Goal: Information Seeking & Learning: Learn about a topic

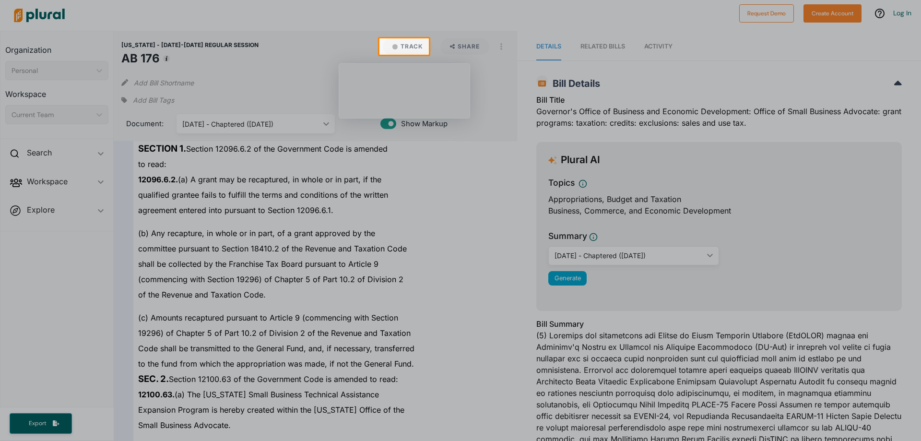
click at [481, 338] on div at bounding box center [460, 248] width 921 height 386
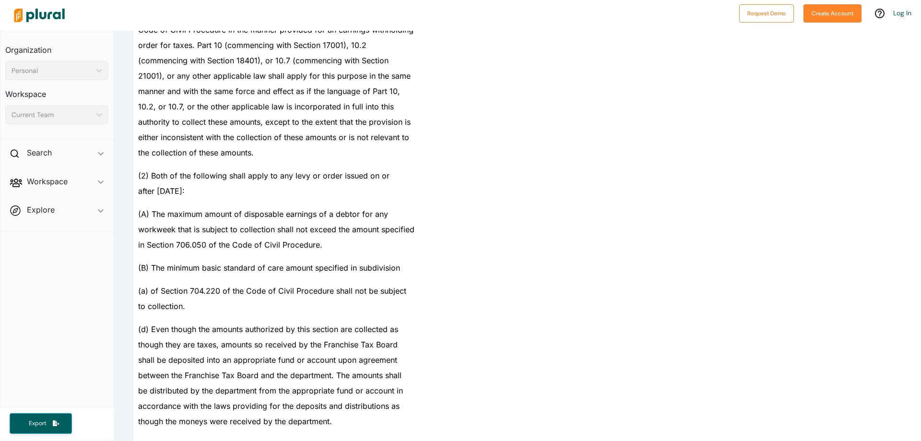
scroll to position [16160, 0]
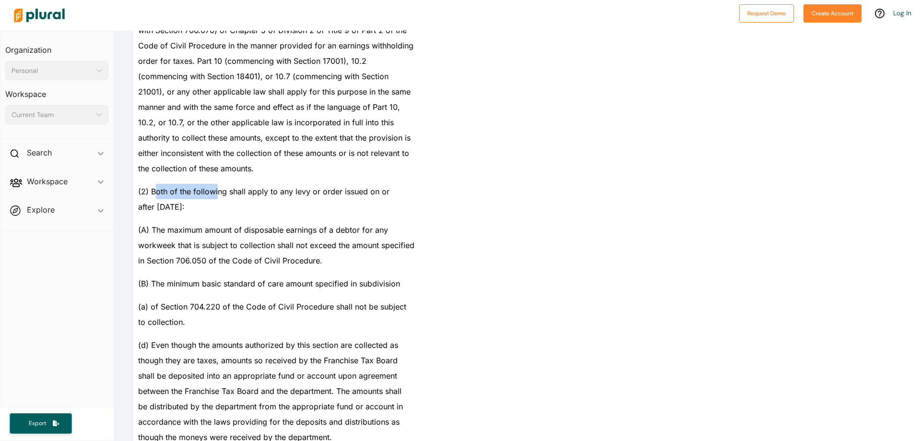
drag, startPoint x: 183, startPoint y: 184, endPoint x: 230, endPoint y: 196, distance: 48.7
click at [220, 192] on div "(2) Both of the following shall apply to any levy or order issued on or" at bounding box center [319, 187] width 373 height 23
click at [265, 205] on div "after [DATE]:" at bounding box center [319, 206] width 373 height 15
drag, startPoint x: 232, startPoint y: 206, endPoint x: 144, endPoint y: 191, distance: 88.7
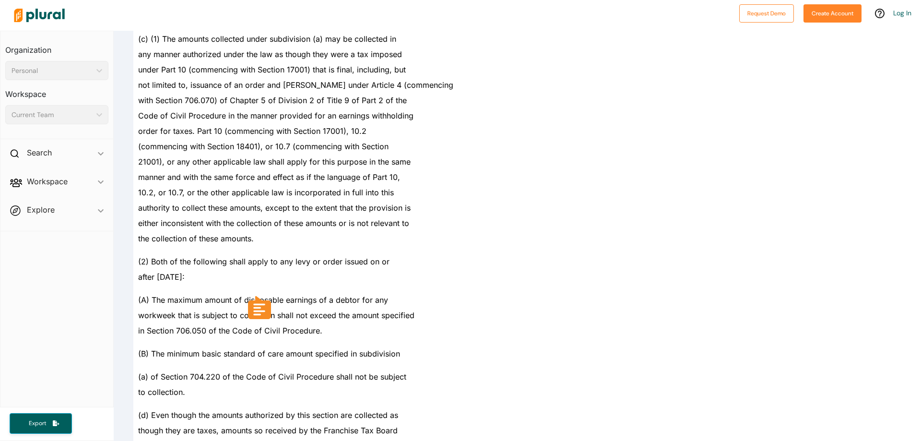
scroll to position [16112, 0]
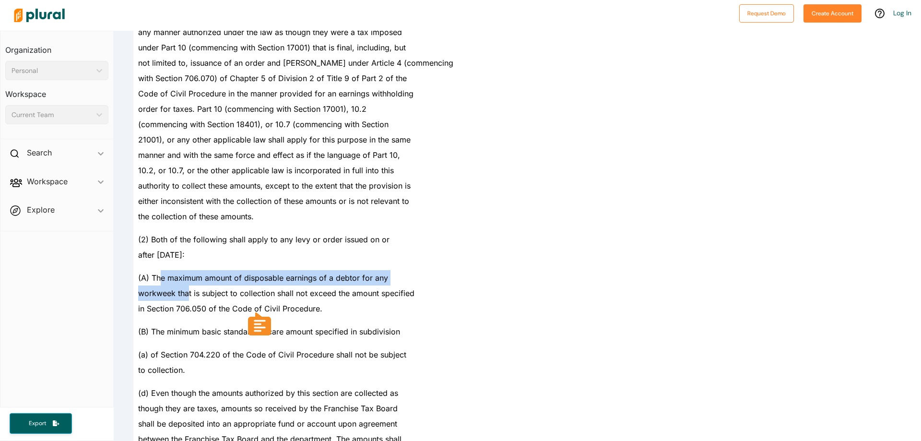
drag, startPoint x: 161, startPoint y: 277, endPoint x: 188, endPoint y: 294, distance: 31.7
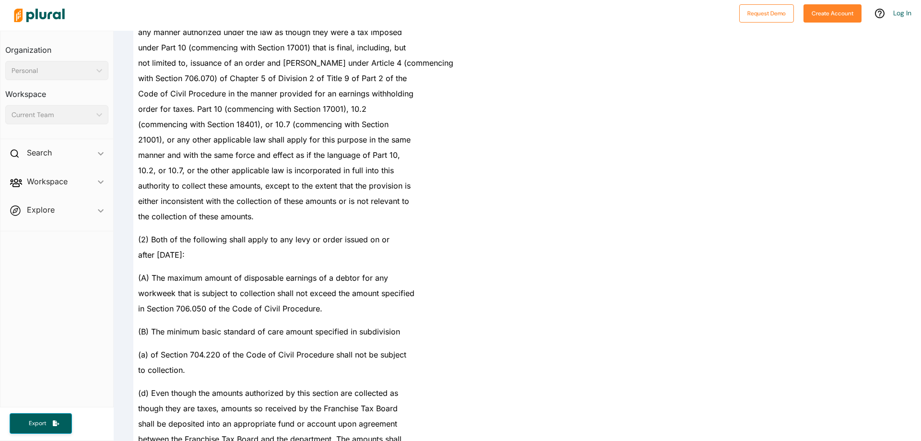
click at [430, 227] on div "(2) Both of the following shall apply to any levy or order issued on or" at bounding box center [319, 235] width 373 height 23
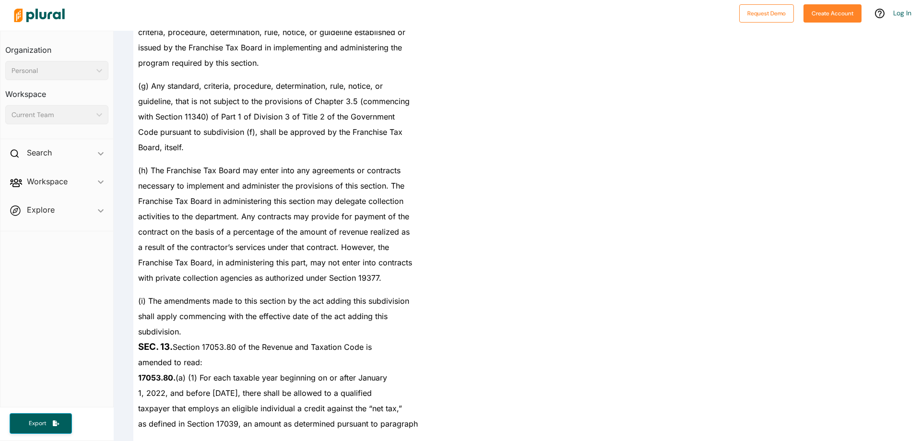
scroll to position [16784, 0]
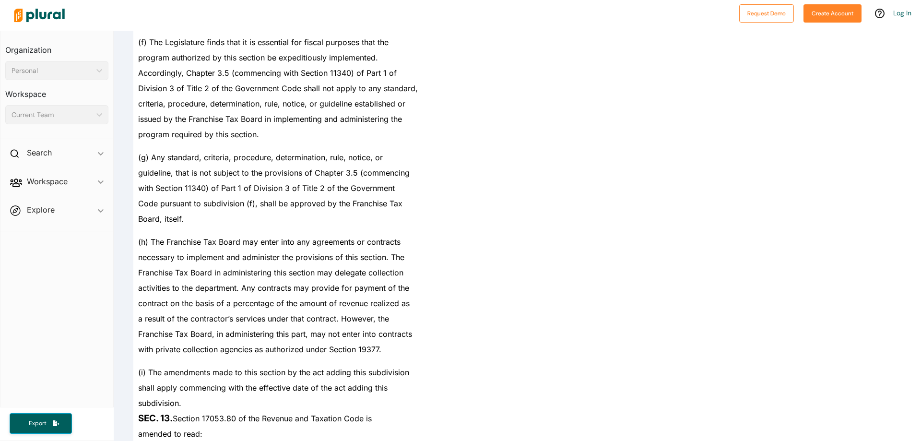
drag, startPoint x: 271, startPoint y: 360, endPoint x: 275, endPoint y: 323, distance: 38.2
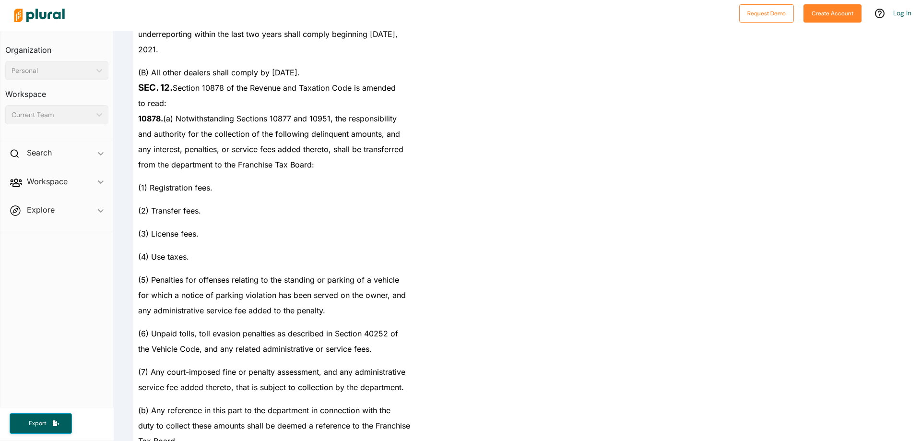
scroll to position [15648, 0]
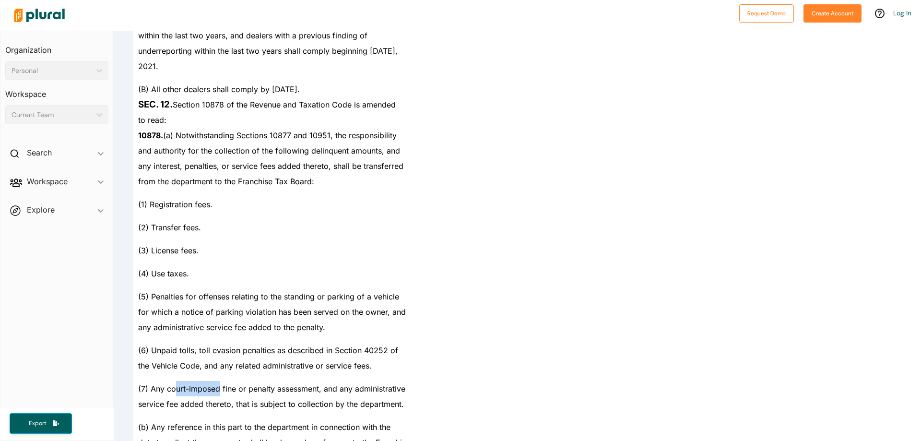
drag, startPoint x: 175, startPoint y: 387, endPoint x: 237, endPoint y: 388, distance: 61.4
click at [230, 388] on span "(7) Any court-imposed fine or penalty assessment, and any administrative" at bounding box center [271, 389] width 267 height 10
click at [201, 383] on div "(7) Any court-imposed fine or penalty assessment, and any administrative" at bounding box center [319, 384] width 373 height 23
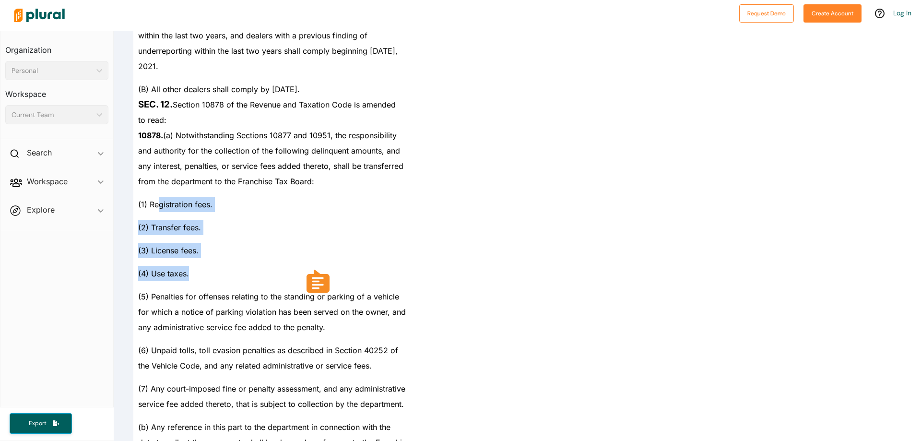
drag, startPoint x: 199, startPoint y: 234, endPoint x: 232, endPoint y: 280, distance: 56.4
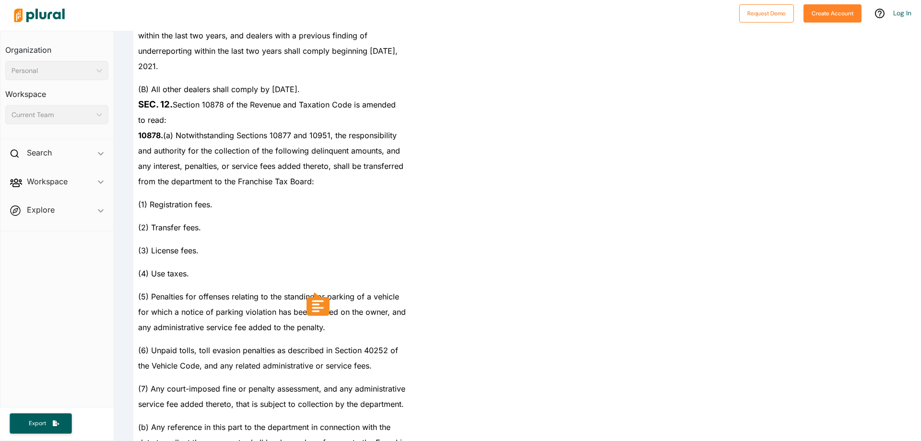
click at [300, 285] on div "(5) Penalties for offenses relating to the standing or parking of a vehicle" at bounding box center [319, 292] width 373 height 23
drag, startPoint x: 151, startPoint y: 274, endPoint x: 185, endPoint y: 273, distance: 34.6
click at [185, 273] on span "(4) Use taxes." at bounding box center [163, 274] width 51 height 10
copy span "Use taxes"
click at [283, 361] on span "the Vehicle Code, and any related administrative or service fees." at bounding box center [255, 366] width 234 height 10
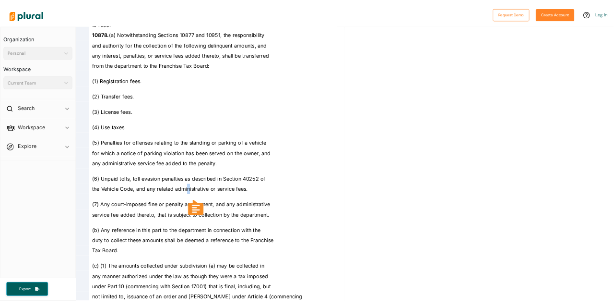
scroll to position [15744, 0]
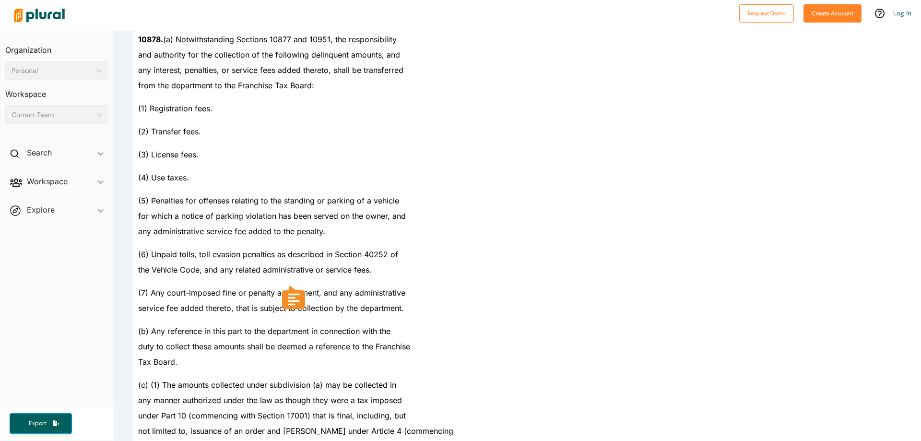
click at [201, 334] on span "(b) Any reference in this part to the department in connection with the" at bounding box center [264, 331] width 252 height 10
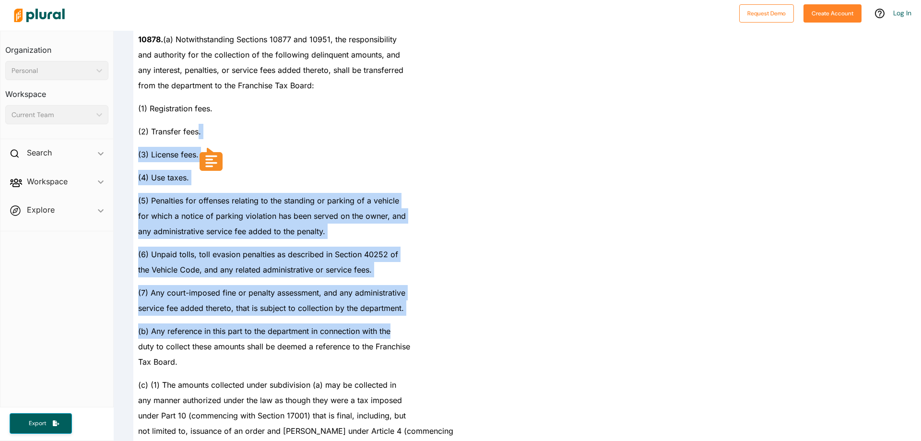
drag, startPoint x: 275, startPoint y: 201, endPoint x: 545, endPoint y: 358, distance: 313.1
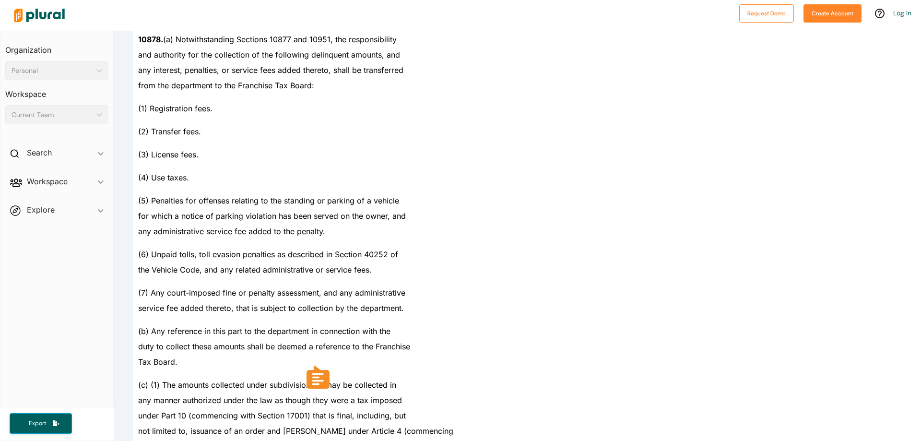
drag, startPoint x: 584, startPoint y: 349, endPoint x: 571, endPoint y: 349, distance: 13.0
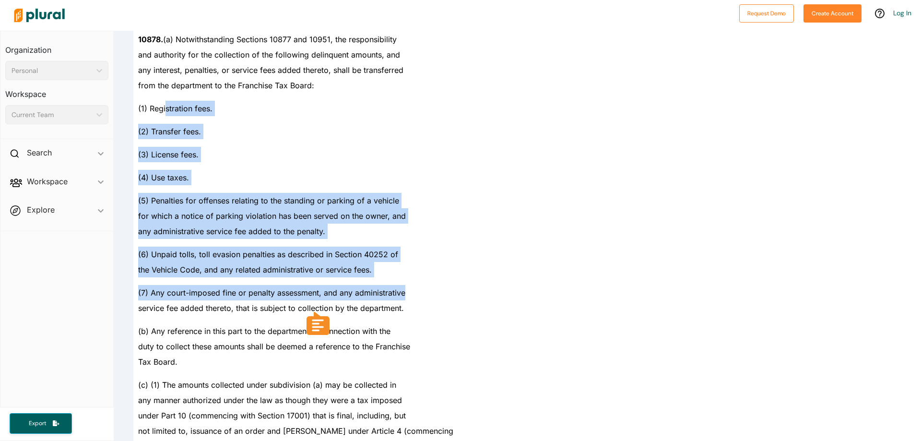
drag, startPoint x: 166, startPoint y: 98, endPoint x: 442, endPoint y: 285, distance: 333.2
click at [472, 283] on div "(7) Any court-imposed fine or penalty assessment, and any administrative" at bounding box center [319, 288] width 373 height 23
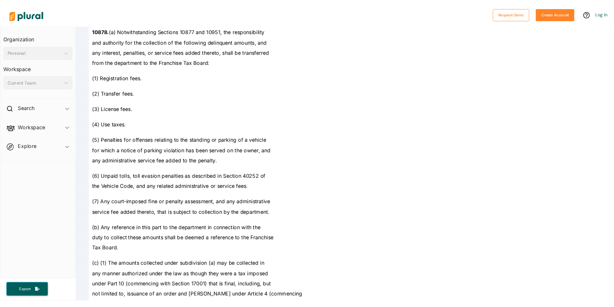
scroll to position [1968, 0]
